Goal: Transaction & Acquisition: Purchase product/service

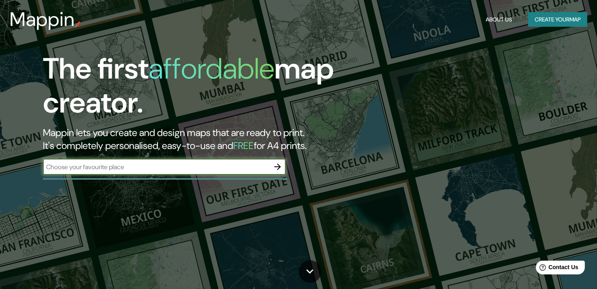
click at [569, 23] on button "Create your map" at bounding box center [557, 19] width 59 height 15
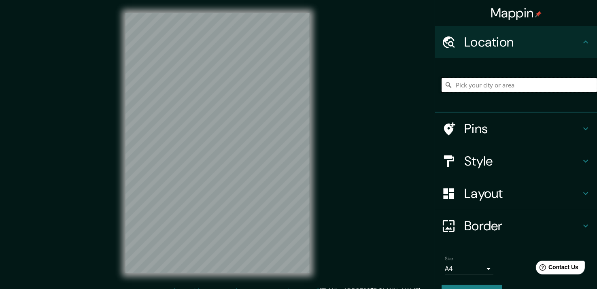
click at [452, 84] on input "Pick your city or area" at bounding box center [518, 85] width 155 height 15
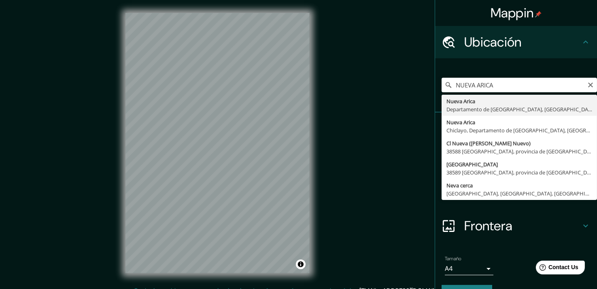
type input "Nueva Arica, Departamento de [GEOGRAPHIC_DATA], [GEOGRAPHIC_DATA]"
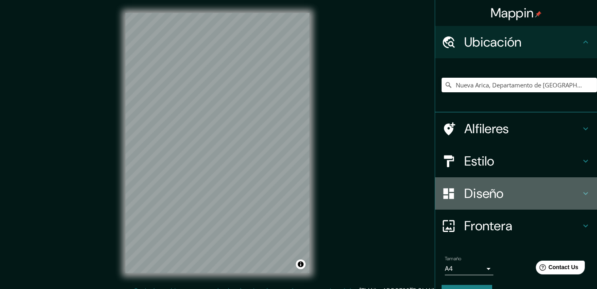
click at [505, 189] on h4 "Diseño" at bounding box center [522, 193] width 117 height 16
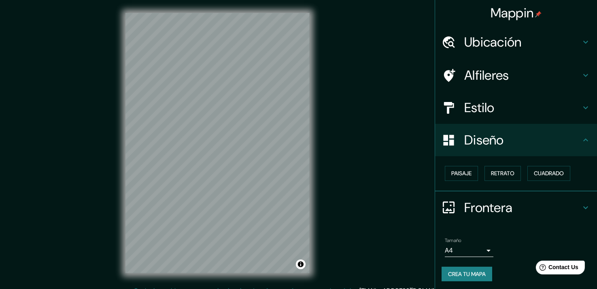
click at [505, 144] on h4 "Diseño" at bounding box center [522, 140] width 117 height 16
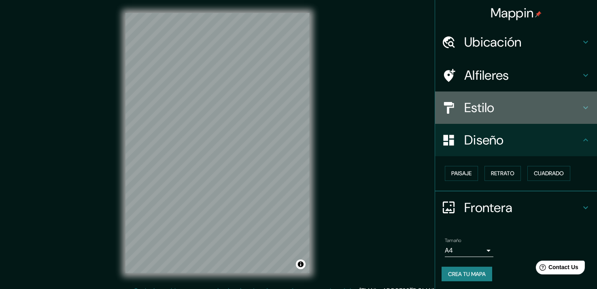
click at [501, 117] on div "Estilo" at bounding box center [516, 107] width 162 height 32
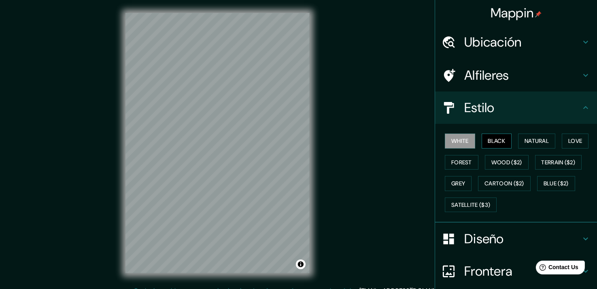
click at [486, 144] on button "Black" at bounding box center [496, 141] width 30 height 15
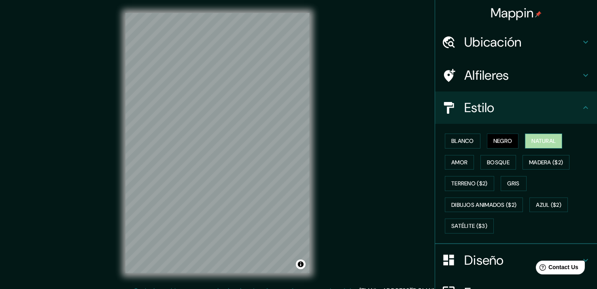
click at [525, 141] on button "Natural" at bounding box center [543, 141] width 37 height 15
click at [462, 162] on button "Amor" at bounding box center [459, 162] width 29 height 15
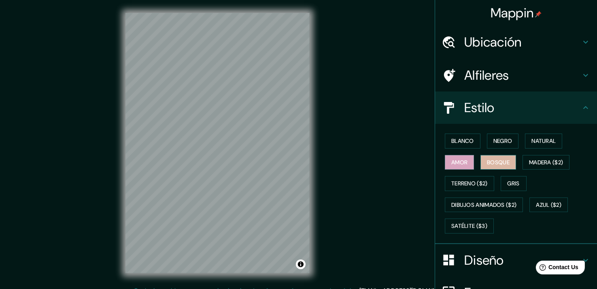
click at [482, 159] on button "Bosque" at bounding box center [498, 162] width 36 height 15
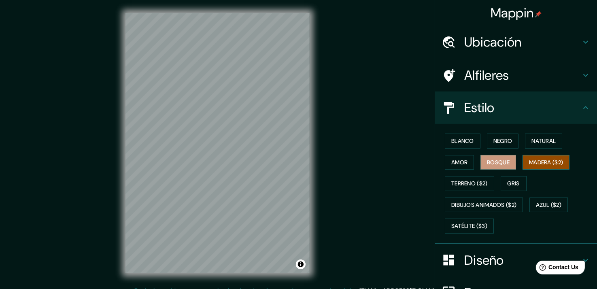
click at [527, 161] on button "Madera ($2)" at bounding box center [545, 162] width 47 height 15
click at [474, 182] on button "Terreno ($2)" at bounding box center [469, 183] width 49 height 15
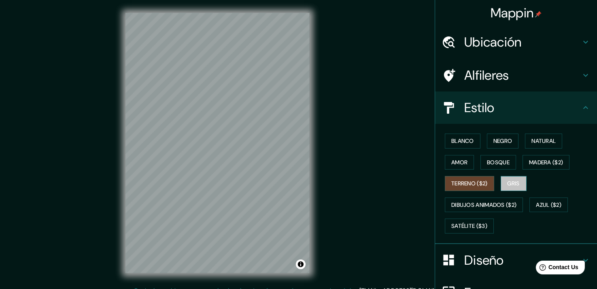
click at [507, 186] on button "Gris" at bounding box center [513, 183] width 26 height 15
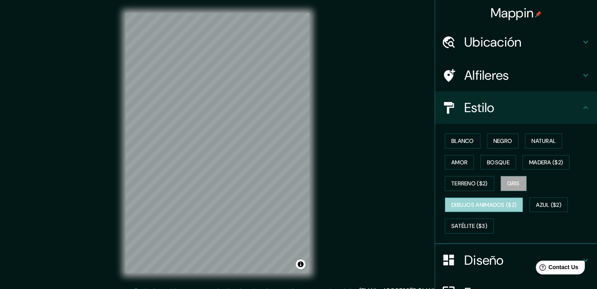
click at [480, 207] on button "Dibujos animados ($2)" at bounding box center [484, 204] width 78 height 15
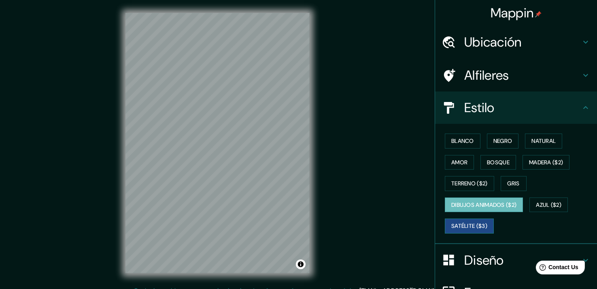
click at [466, 224] on button "Satélite ($3)" at bounding box center [469, 225] width 49 height 15
click at [539, 201] on button "Azul ($2)" at bounding box center [548, 204] width 38 height 15
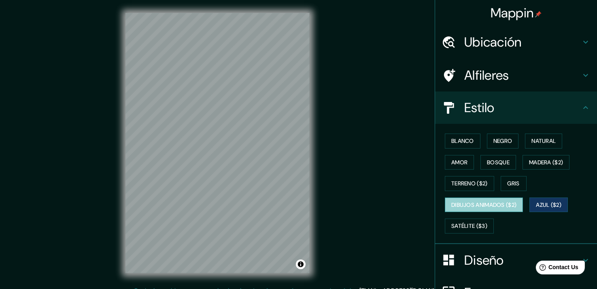
click at [498, 201] on button "Dibujos animados ($2)" at bounding box center [484, 204] width 78 height 15
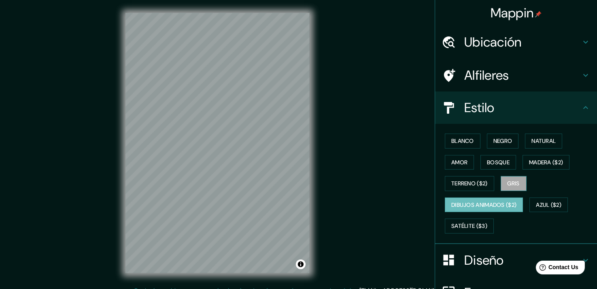
click at [505, 179] on button "Gris" at bounding box center [513, 183] width 26 height 15
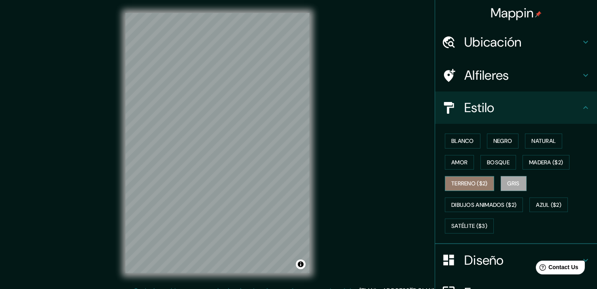
click at [471, 188] on button "Terreno ($2)" at bounding box center [469, 183] width 49 height 15
click at [500, 176] on button "Gris" at bounding box center [513, 183] width 26 height 15
click at [537, 199] on button "Azul ($2)" at bounding box center [548, 204] width 38 height 15
click at [456, 177] on button "Terreno ($2)" at bounding box center [469, 183] width 49 height 15
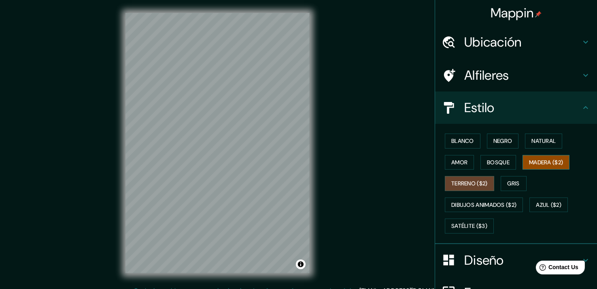
click at [559, 157] on button "Madera ($2)" at bounding box center [545, 162] width 47 height 15
click at [500, 180] on button "Gris" at bounding box center [513, 183] width 26 height 15
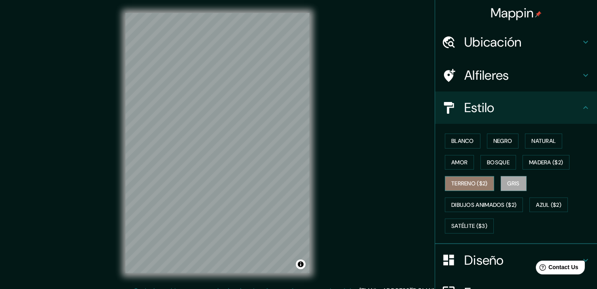
click at [469, 183] on button "Terreno ($2)" at bounding box center [469, 183] width 49 height 15
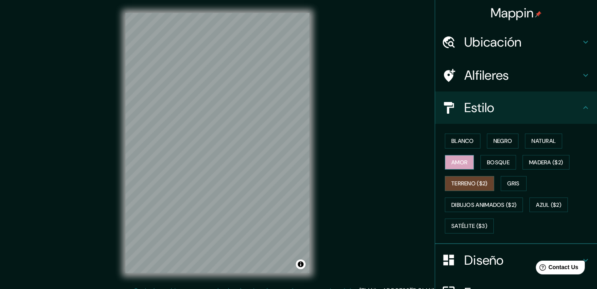
drag, startPoint x: 456, startPoint y: 172, endPoint x: 457, endPoint y: 164, distance: 7.7
click at [457, 172] on div "Blanco Negro Natural Amor Bosque Madera ($2) Terreno ($2) Gris Dibujos animados…" at bounding box center [518, 183] width 155 height 106
click at [457, 161] on button "Amor" at bounding box center [459, 162] width 29 height 15
click at [534, 141] on button "Natural" at bounding box center [543, 141] width 37 height 15
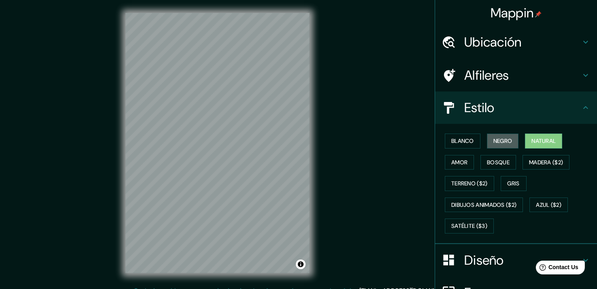
drag, startPoint x: 506, startPoint y: 140, endPoint x: 435, endPoint y: 150, distance: 71.5
click at [441, 150] on div "Blanco Negro Natural Amor Bosque Madera ($2) Terreno ($2) Gris Dibujos animados…" at bounding box center [518, 183] width 155 height 106
click at [552, 165] on button "Madera ($2)" at bounding box center [545, 162] width 47 height 15
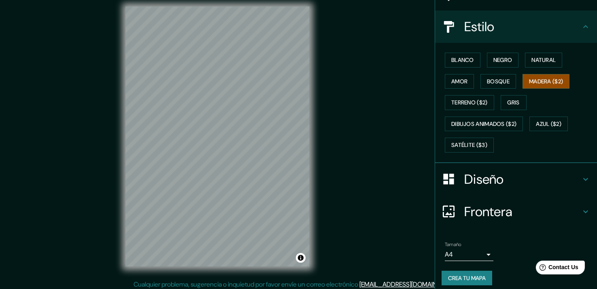
scroll to position [85, 0]
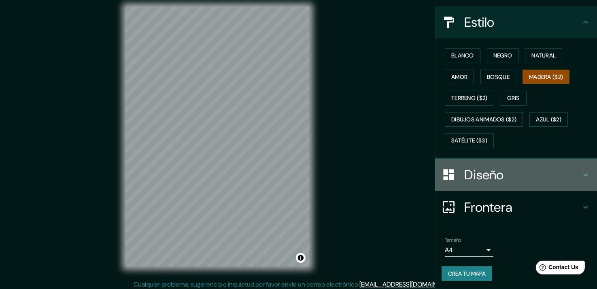
click at [510, 176] on h4 "Diseño" at bounding box center [522, 175] width 117 height 16
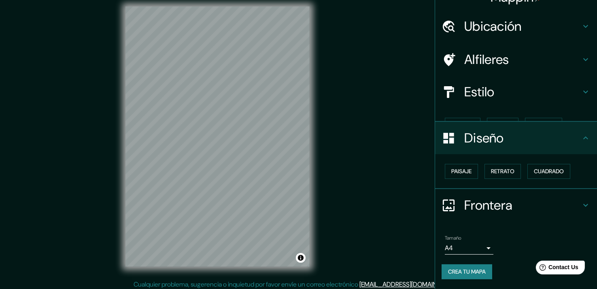
scroll to position [1, 0]
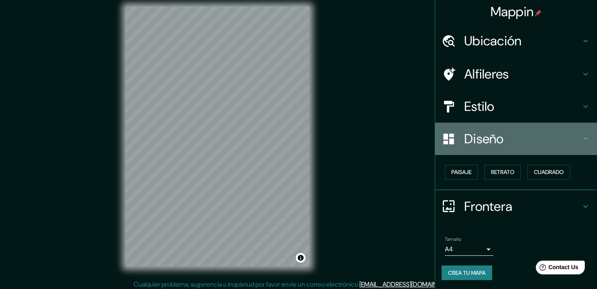
click at [566, 137] on h4 "Diseño" at bounding box center [522, 139] width 117 height 16
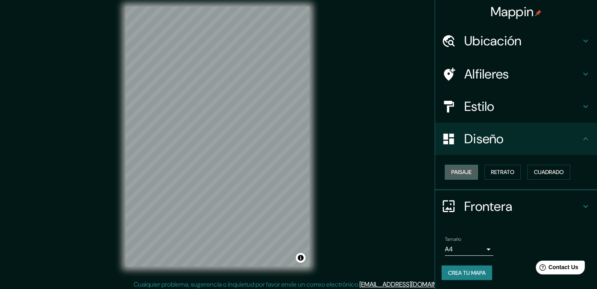
click at [455, 174] on button "Paisaje" at bounding box center [461, 172] width 33 height 15
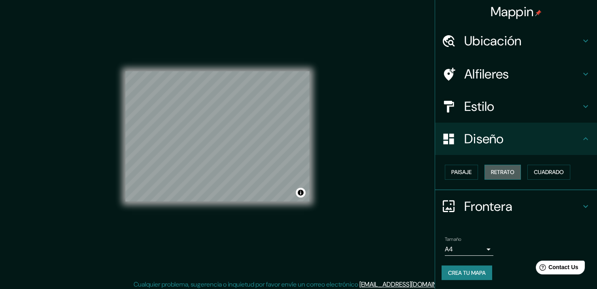
click at [498, 173] on button "Retrato" at bounding box center [502, 172] width 36 height 15
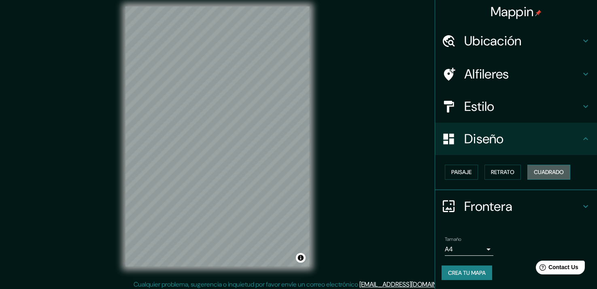
click at [547, 172] on button "Cuadrado" at bounding box center [548, 172] width 43 height 15
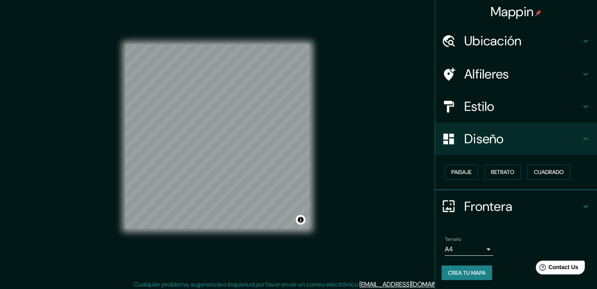
click at [519, 172] on div "Paisaje Retrato Cuadrado" at bounding box center [518, 171] width 155 height 21
click at [511, 170] on div "Paisaje Retrato Cuadrado" at bounding box center [518, 171] width 155 height 21
click at [511, 170] on button "Retrato" at bounding box center [502, 172] width 36 height 15
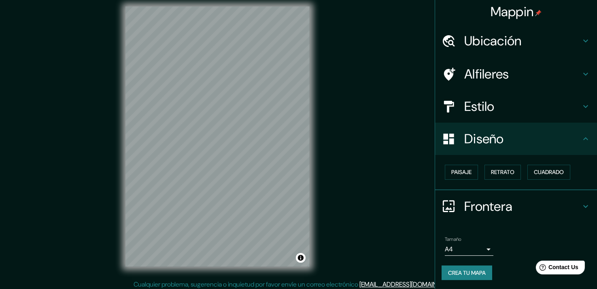
click at [577, 118] on div "Estilo" at bounding box center [516, 106] width 162 height 32
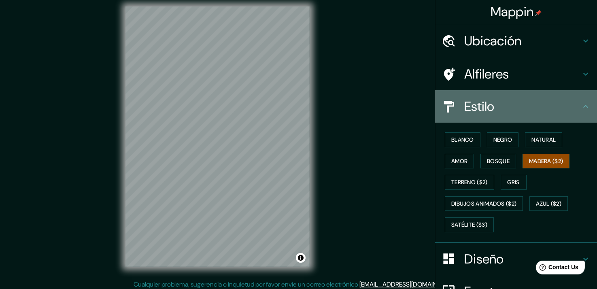
click at [571, 114] on h4 "Estilo" at bounding box center [522, 106] width 117 height 16
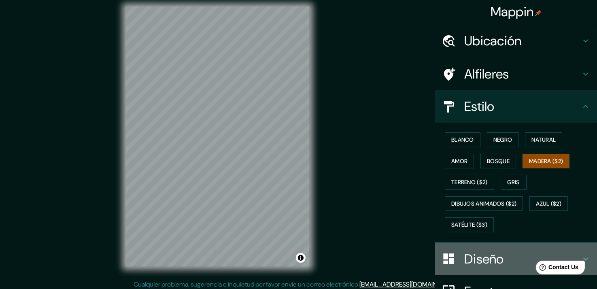
click at [572, 251] on h4 "Diseño" at bounding box center [522, 259] width 117 height 16
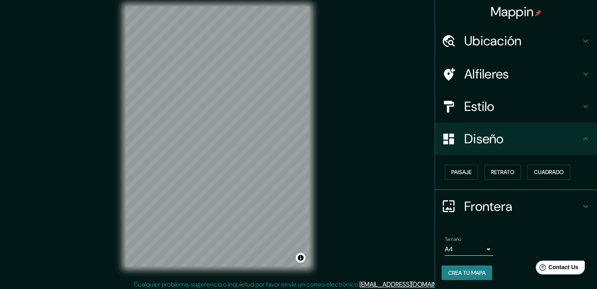
click at [572, 195] on div "Frontera" at bounding box center [516, 206] width 162 height 32
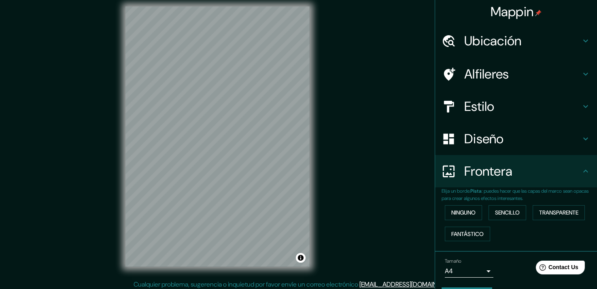
click at [558, 177] on h4 "Frontera" at bounding box center [522, 171] width 117 height 16
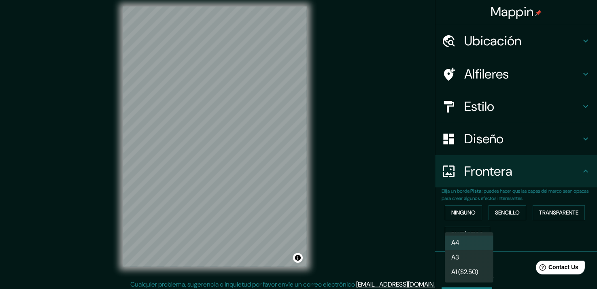
click at [462, 267] on body "Mappin Ubicación [GEOGRAPHIC_DATA], [GEOGRAPHIC_DATA], [GEOGRAPHIC_DATA] Alfile…" at bounding box center [298, 138] width 597 height 289
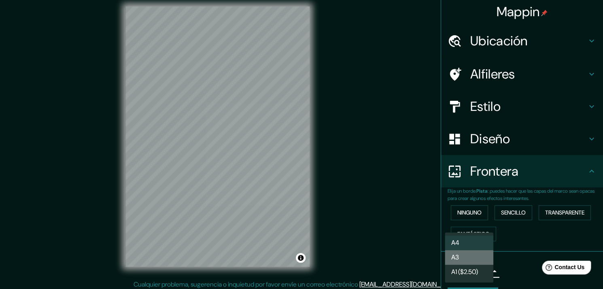
click at [471, 263] on li "A3" at bounding box center [469, 257] width 49 height 15
type input "a4"
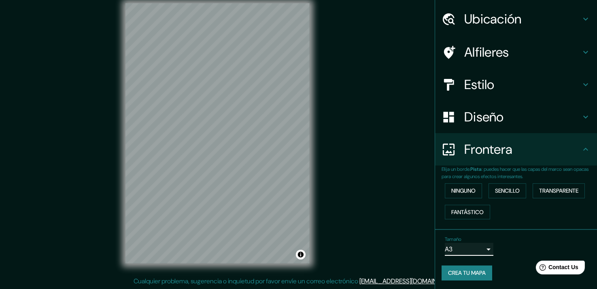
scroll to position [0, 0]
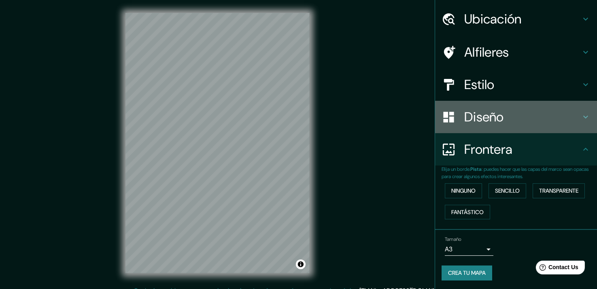
click at [502, 109] on h4 "Diseño" at bounding box center [522, 117] width 117 height 16
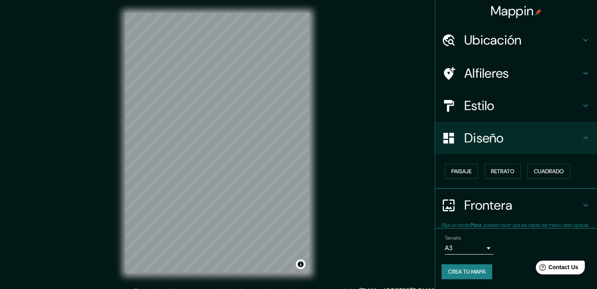
scroll to position [1, 0]
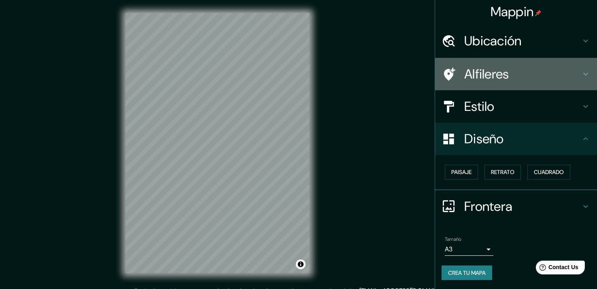
click at [502, 89] on div "Alfileres" at bounding box center [516, 74] width 162 height 32
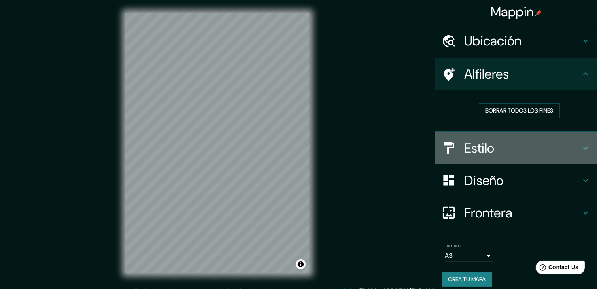
click at [515, 140] on h4 "Estilo" at bounding box center [522, 148] width 117 height 16
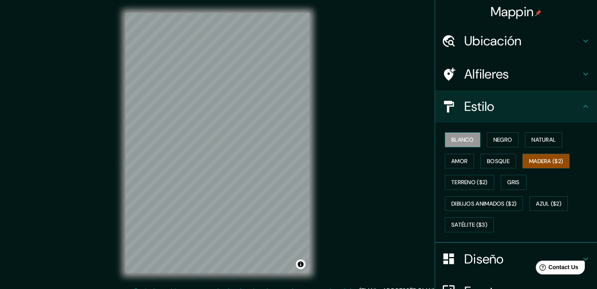
click at [466, 141] on button "Blanco" at bounding box center [463, 139] width 36 height 15
click at [494, 143] on button "Negro" at bounding box center [503, 139] width 32 height 15
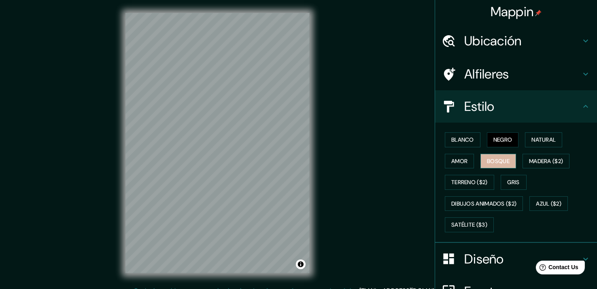
click at [486, 163] on button "Bosque" at bounding box center [498, 161] width 36 height 15
click at [548, 161] on button "Madera ($2)" at bounding box center [545, 161] width 47 height 15
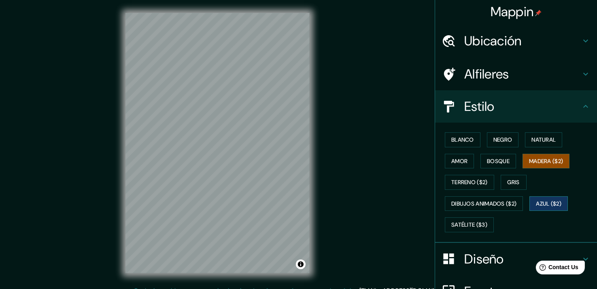
click at [542, 197] on button "Azul ($2)" at bounding box center [548, 203] width 38 height 15
drag, startPoint x: 524, startPoint y: 167, endPoint x: 530, endPoint y: 161, distance: 8.0
click at [524, 166] on button "Madera ($2)" at bounding box center [545, 161] width 47 height 15
click at [501, 178] on button "Gris" at bounding box center [513, 182] width 26 height 15
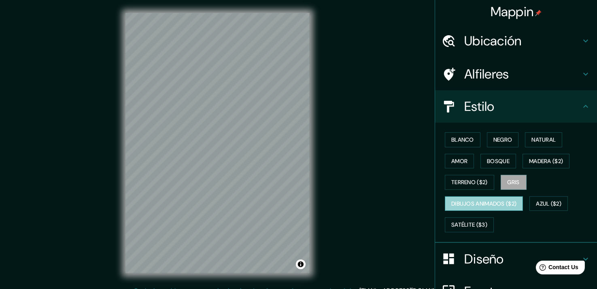
click at [499, 198] on button "Dibujos animados ($2)" at bounding box center [484, 203] width 78 height 15
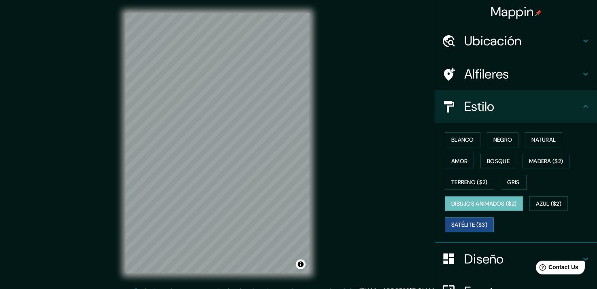
click at [469, 227] on button "Satélite ($3)" at bounding box center [469, 224] width 49 height 15
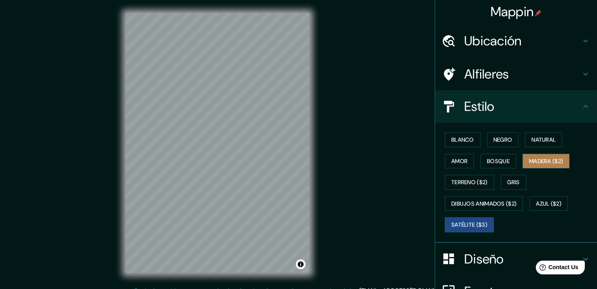
click at [536, 164] on button "Madera ($2)" at bounding box center [545, 161] width 47 height 15
click at [477, 219] on button "Satélite ($3)" at bounding box center [469, 224] width 49 height 15
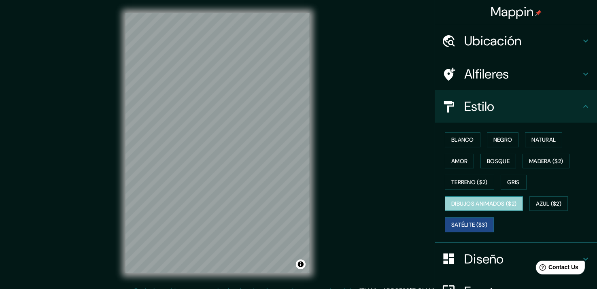
click at [490, 202] on button "Dibujos animados ($2)" at bounding box center [484, 203] width 78 height 15
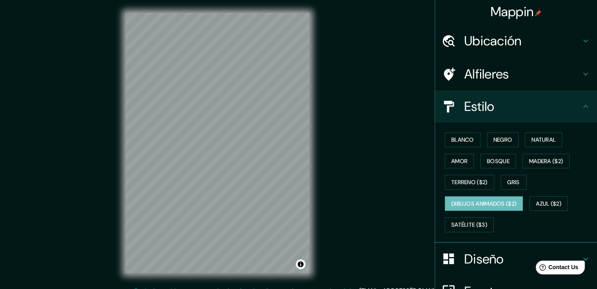
click at [549, 193] on div "Blanco Negro Natural Amor Bosque Madera ($2) Terreno ($2) Gris Dibujos animados…" at bounding box center [518, 182] width 155 height 106
click at [551, 203] on button "Azul ($2)" at bounding box center [548, 203] width 38 height 15
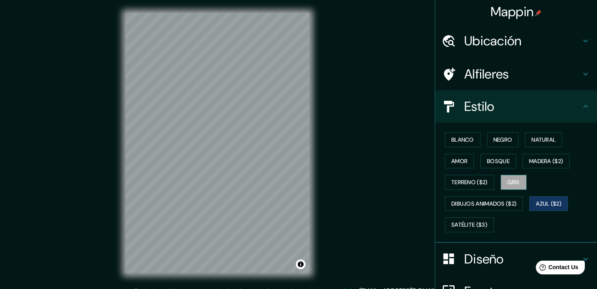
click at [506, 187] on button "Gris" at bounding box center [513, 182] width 26 height 15
click at [541, 205] on button "Azul ($2)" at bounding box center [548, 203] width 38 height 15
click at [477, 183] on button "Terreno ($2)" at bounding box center [469, 182] width 49 height 15
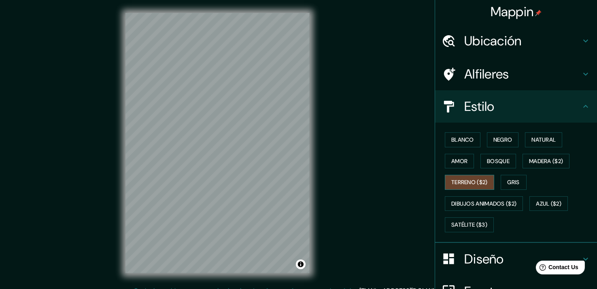
click at [464, 176] on button "Terreno ($2)" at bounding box center [469, 182] width 49 height 15
click at [453, 163] on button "Amor" at bounding box center [459, 161] width 29 height 15
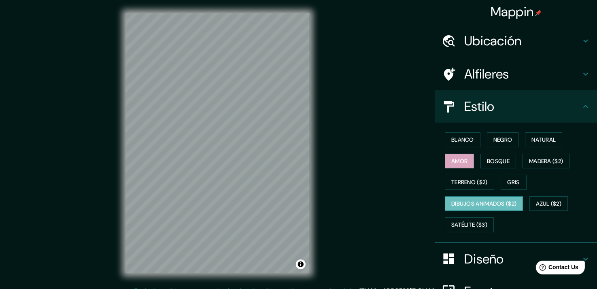
click at [495, 203] on button "Dibujos animados ($2)" at bounding box center [484, 203] width 78 height 15
click at [466, 217] on button "Satélite ($3)" at bounding box center [469, 224] width 49 height 15
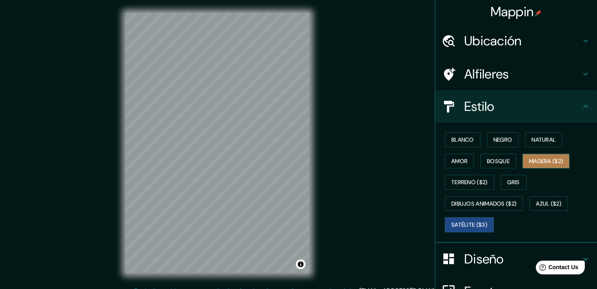
click at [544, 163] on button "Madera ($2)" at bounding box center [545, 161] width 47 height 15
